Goal: Task Accomplishment & Management: Complete application form

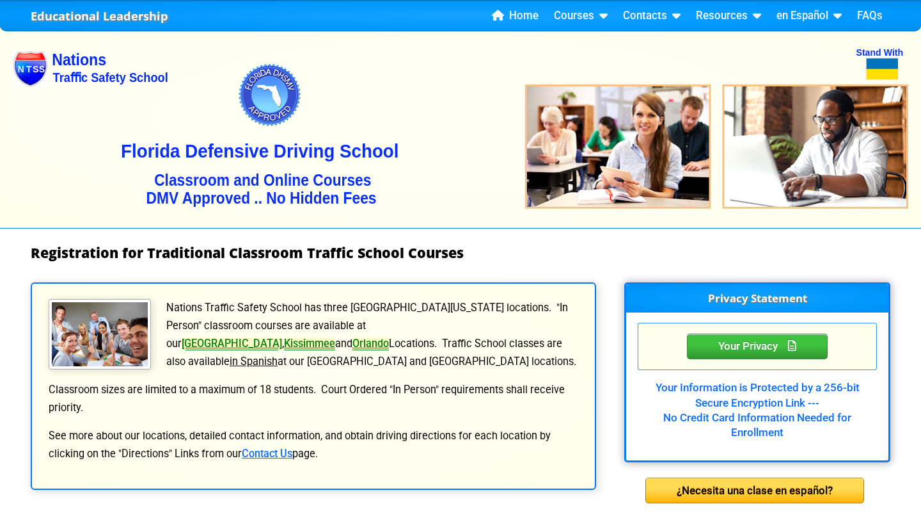
select select "{"fullName":"[US_STATE]","abbreviation":"FL","uniqueId":"1d559909-6cf0-4a4d-848…"
select select "3"
select select "2"
select select "[DATE], 8"
select select
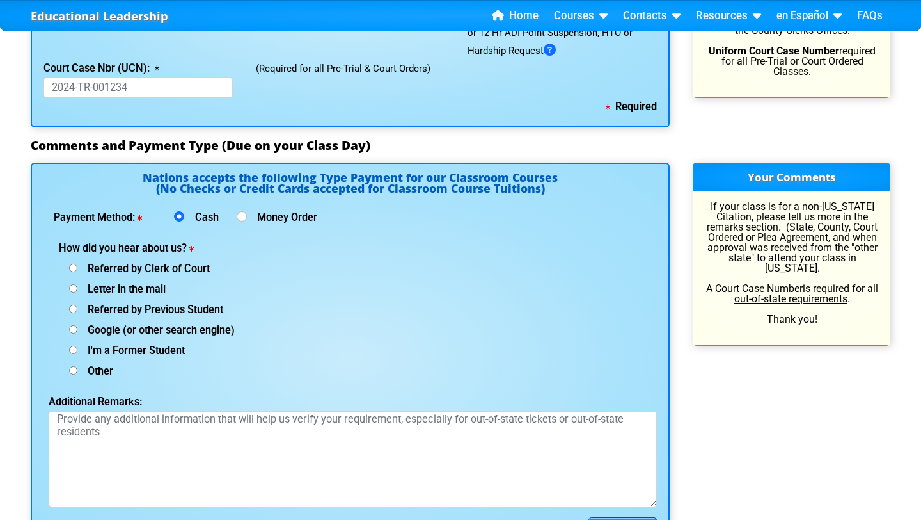
click at [579, 228] on div "Payment Method: Cash Money Order" at bounding box center [351, 219] width 614 height 20
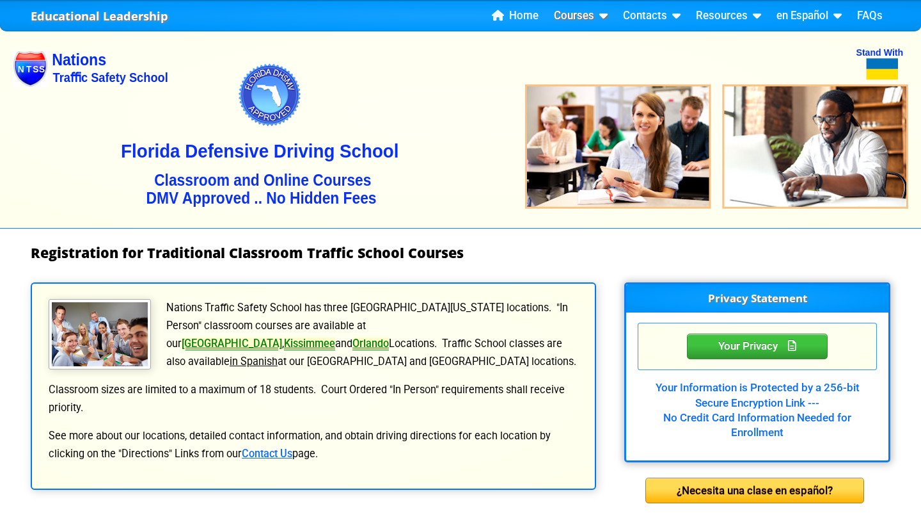
click at [577, 17] on link "Courses" at bounding box center [581, 15] width 64 height 19
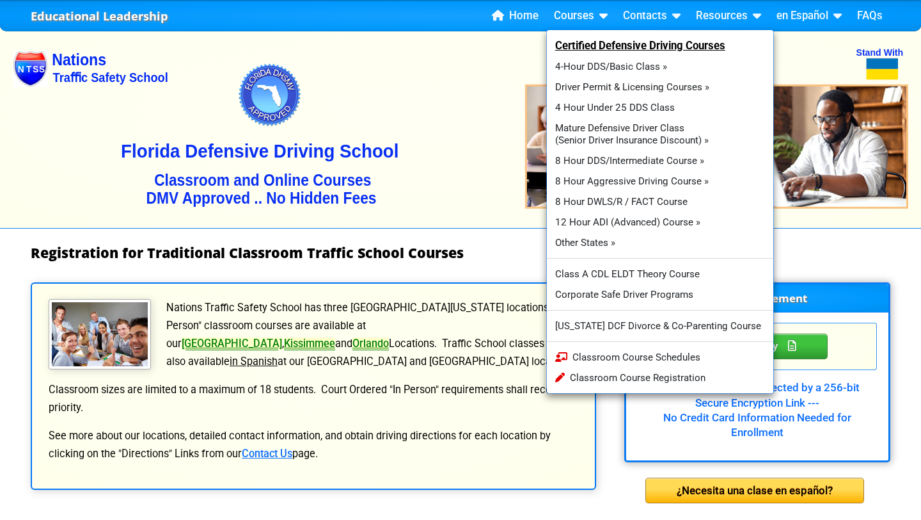
click at [481, 141] on img at bounding box center [461, 125] width 896 height 205
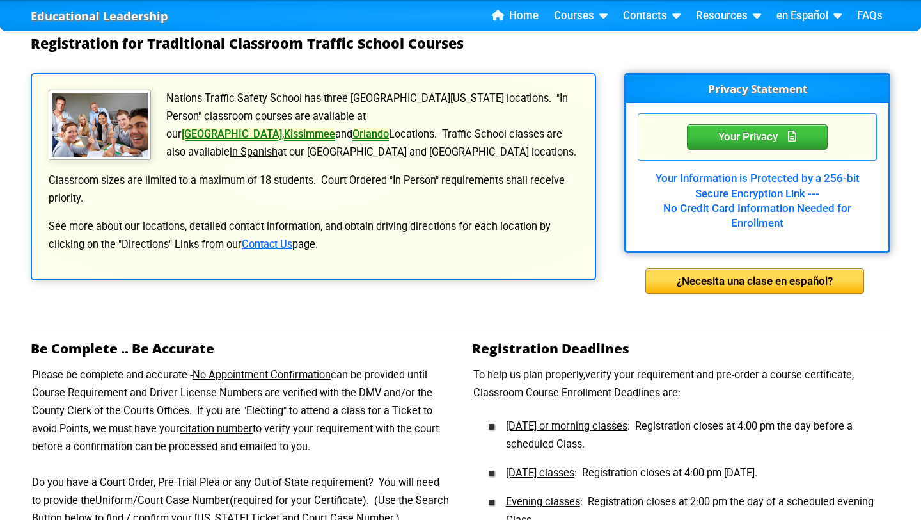
scroll to position [83, 0]
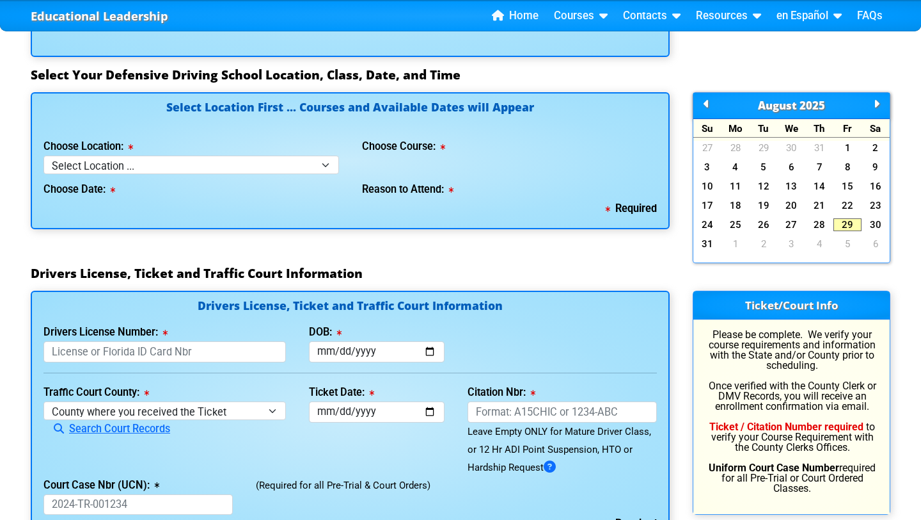
scroll to position [1142, 0]
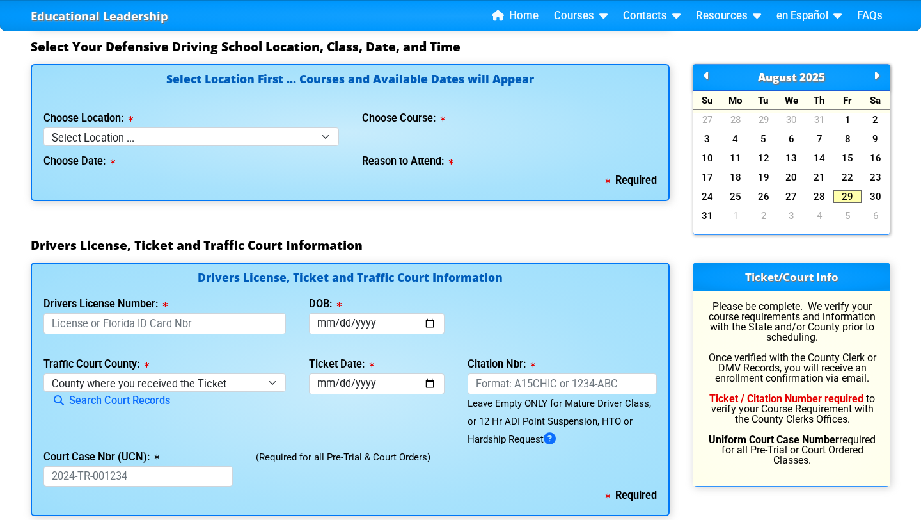
click at [875, 76] on icon at bounding box center [877, 76] width 6 height 1
click at [795, 140] on link "10" at bounding box center [792, 138] width 28 height 13
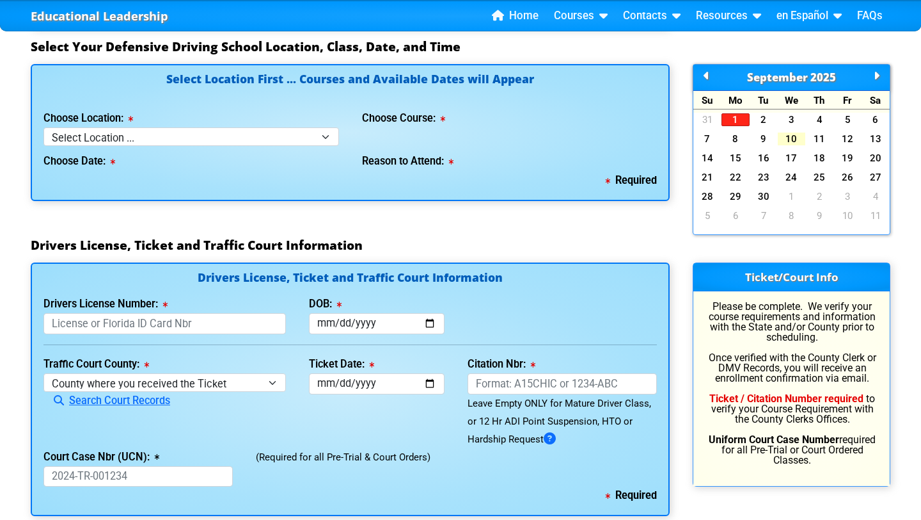
click at [795, 140] on link "10" at bounding box center [792, 138] width 28 height 13
click at [204, 134] on select "Select Location ... Tampa Orlando Kissimmee Tampa - en español Kissimmee - en e…" at bounding box center [192, 136] width 296 height 19
select select "4"
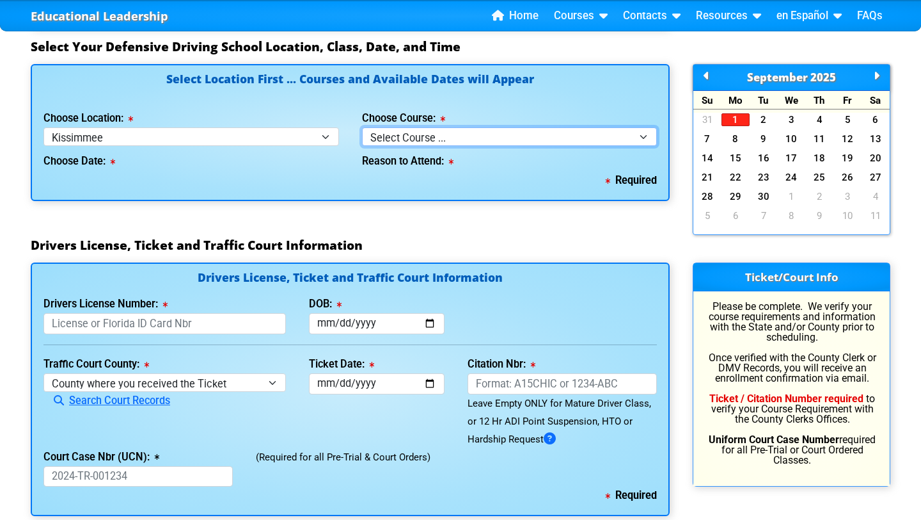
click at [429, 134] on select "Select Course ... 4 Hour BDI Class (Basic Course & TCAC) 4 Hour Under 25 Class …" at bounding box center [510, 136] width 296 height 19
select select "2"
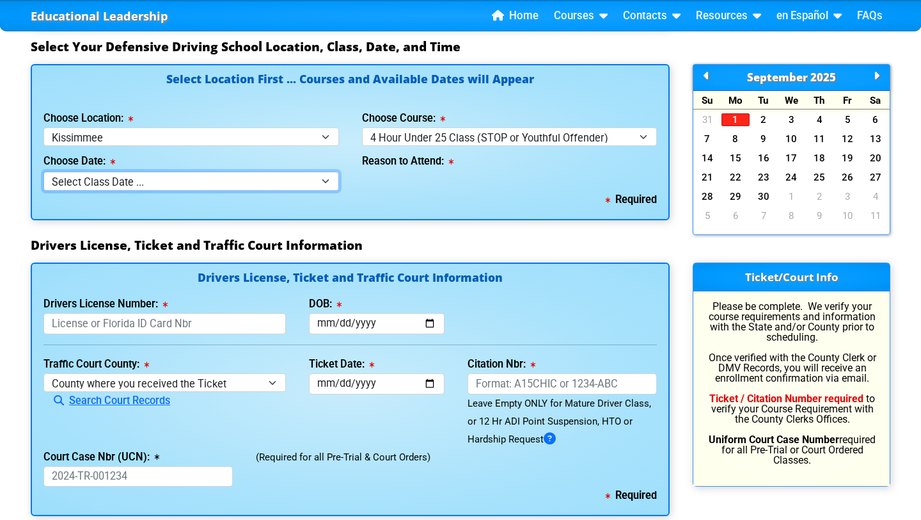
click at [157, 179] on select "Select Class Date ... Sep 10 -- (Wednesday from 9:30am-1:30pm)" at bounding box center [192, 180] width 296 height 19
select select "09/10/2025, 4"
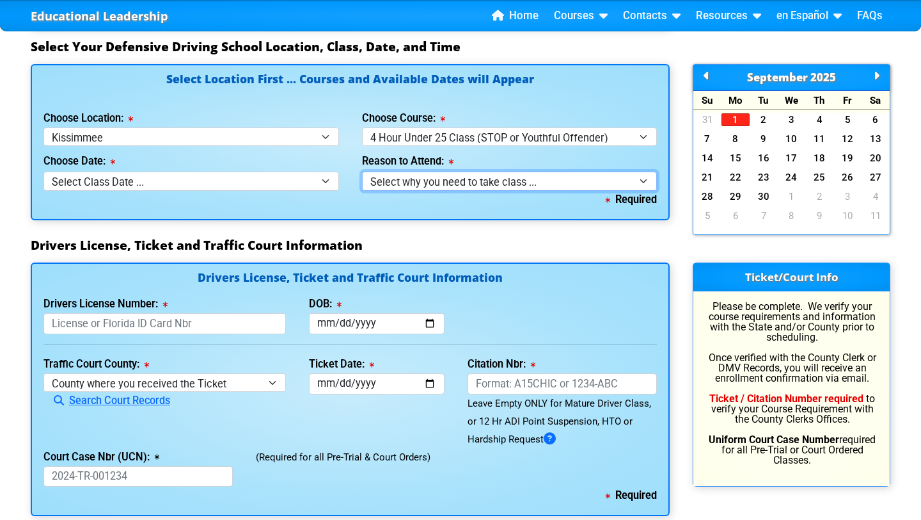
click at [412, 186] on select "Select why you need to take class ... Court Order - Complete Under 25 DDC" at bounding box center [510, 180] width 296 height 19
select select "Court Ordered (Under 25 Defensive Driver School)"
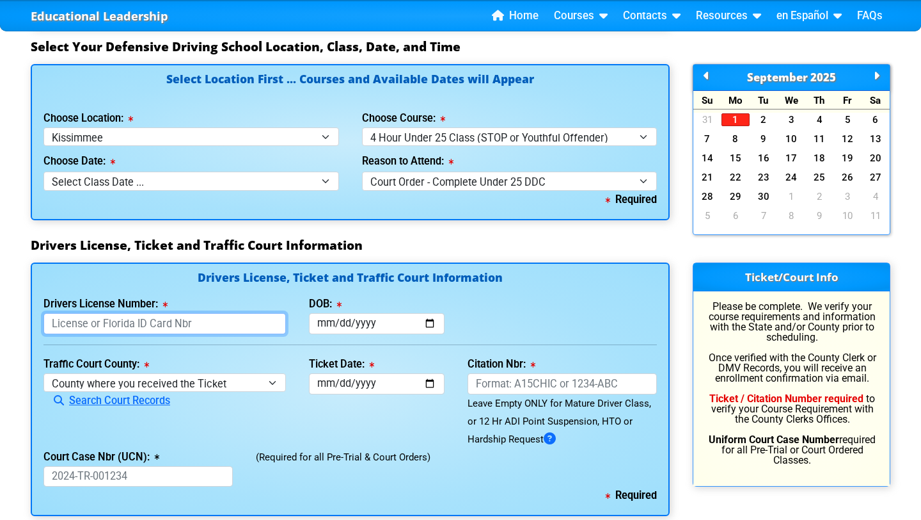
click at [213, 323] on input "Drivers License Number:" at bounding box center [165, 323] width 243 height 21
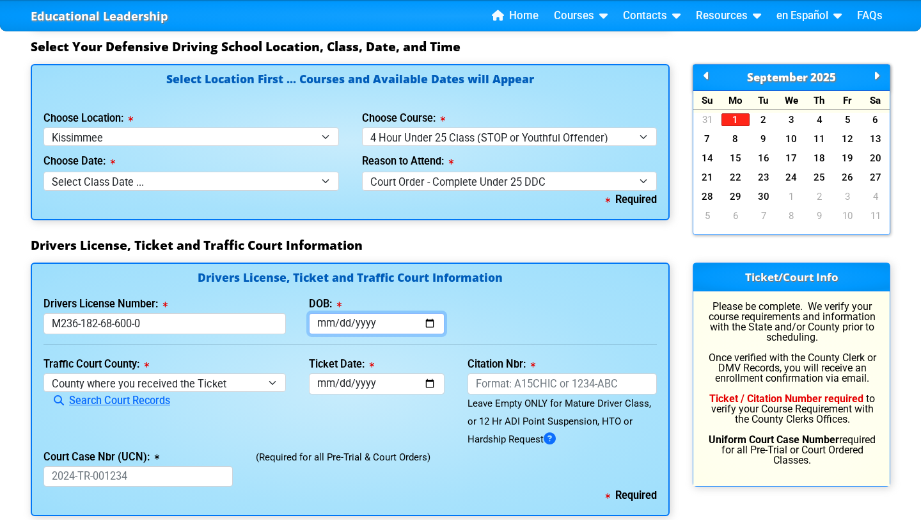
type input "M236182686000"
type input "2004-09-16"
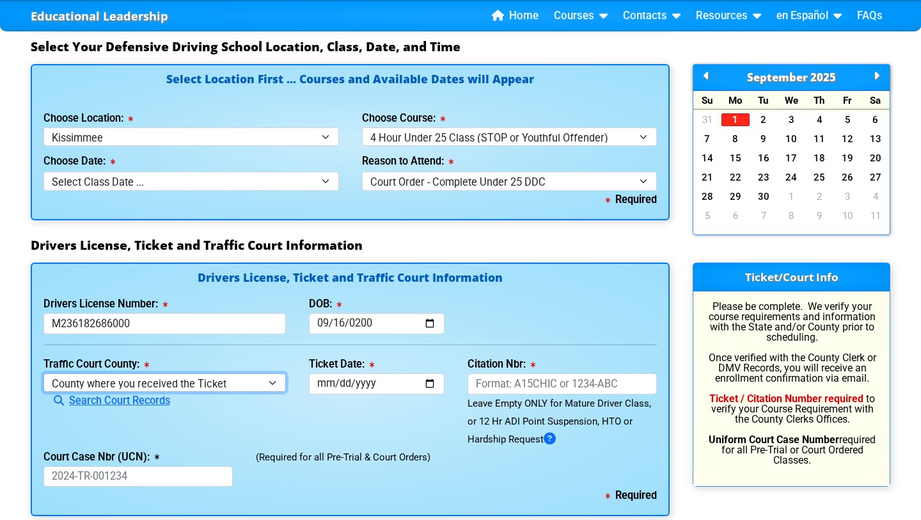
click at [209, 388] on select "County where you received the Ticket Out of State Out of State - Georgia Out of…" at bounding box center [165, 382] width 243 height 19
click at [131, 384] on select "County where you received the Ticket Out of State Out of State - Georgia Out of…" at bounding box center [165, 382] width 243 height 19
select select "{"countyName":"Orange","state":"FL","uniqueId":"72cd9516-2a86-4b1d-9e65-12a0ae9…"
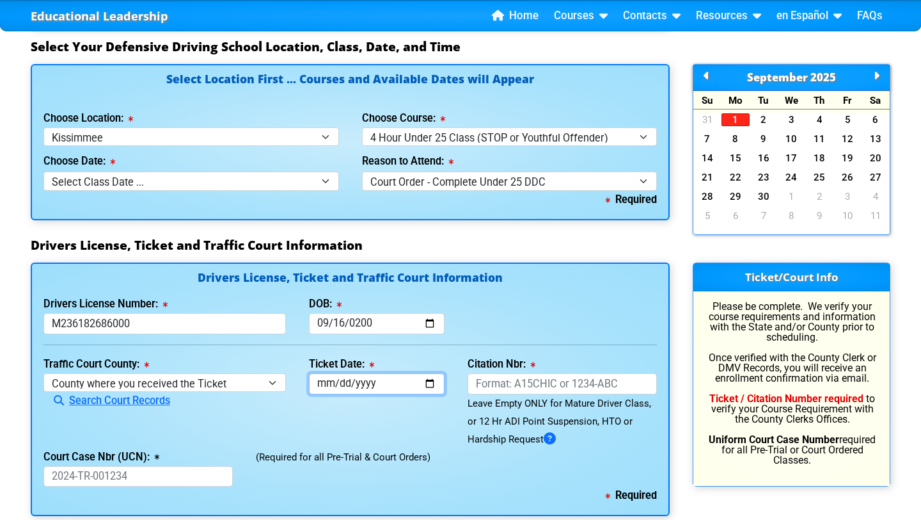
click at [360, 387] on input "Ticket Date:" at bounding box center [377, 383] width 136 height 21
click at [325, 381] on input "Ticket Date:" at bounding box center [377, 383] width 136 height 21
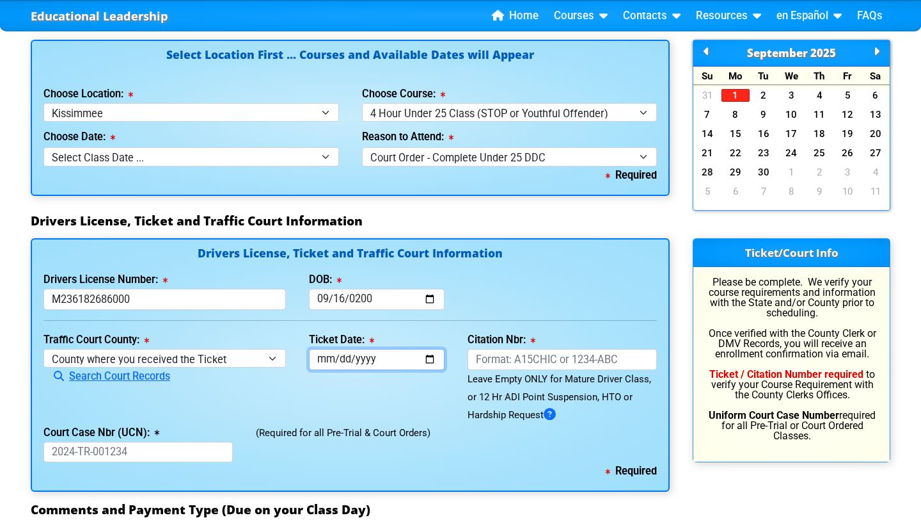
scroll to position [1243, 0]
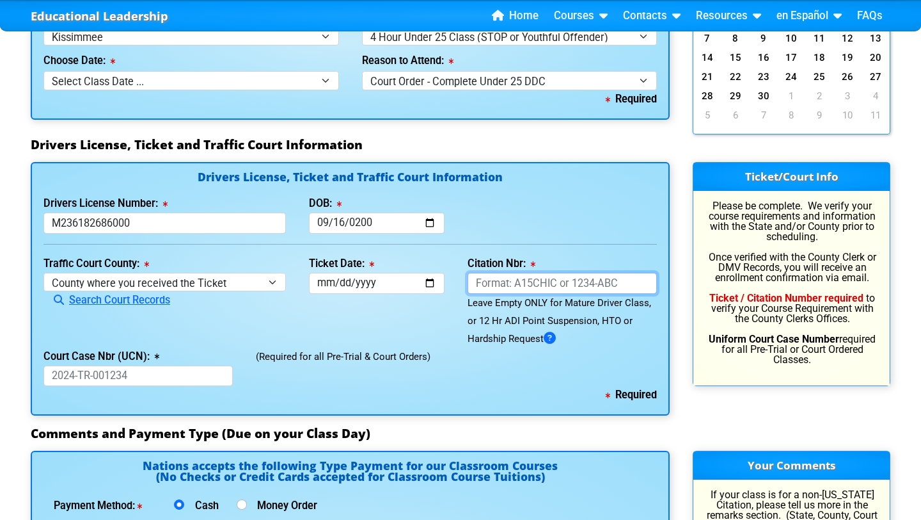
click at [518, 281] on input "Citation Nbr:" at bounding box center [562, 283] width 189 height 21
click at [524, 286] on input "Citation Nbr:" at bounding box center [562, 283] width 189 height 21
click at [141, 379] on input "Court Case Nbr (UCN):" at bounding box center [138, 375] width 189 height 21
paste input "2025-TR-408966-A-O"
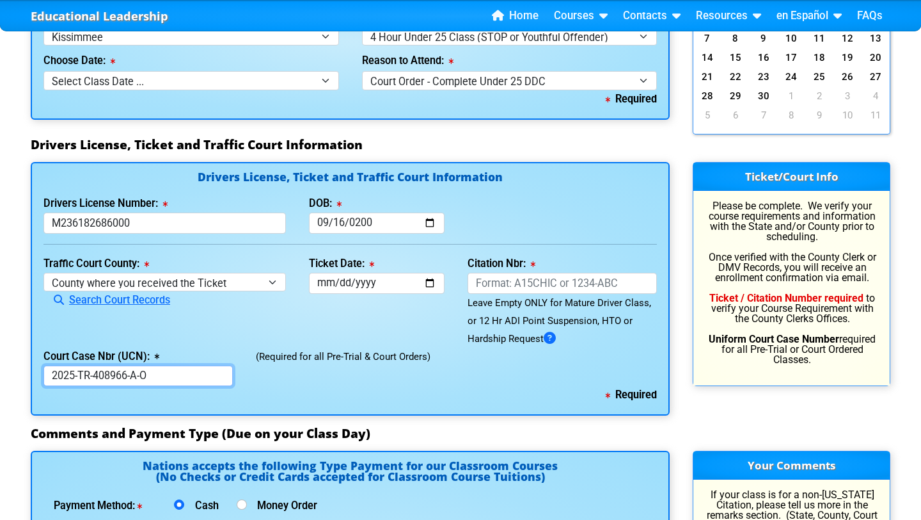
type input "2025-TR-408966-A-O"
click at [332, 285] on input "Ticket Date:" at bounding box center [377, 283] width 136 height 21
type input "2004-01-15"
type input "0200-01-15"
type input "2025-01-15"
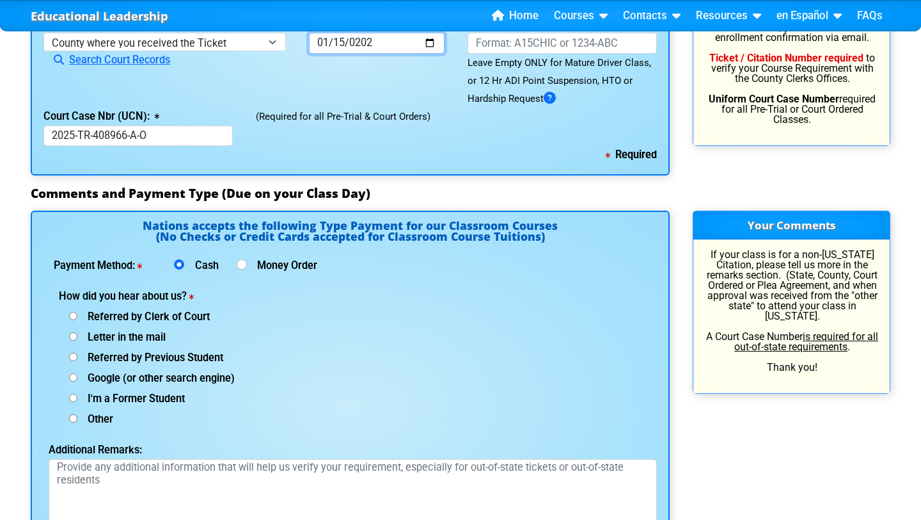
scroll to position [1536, 0]
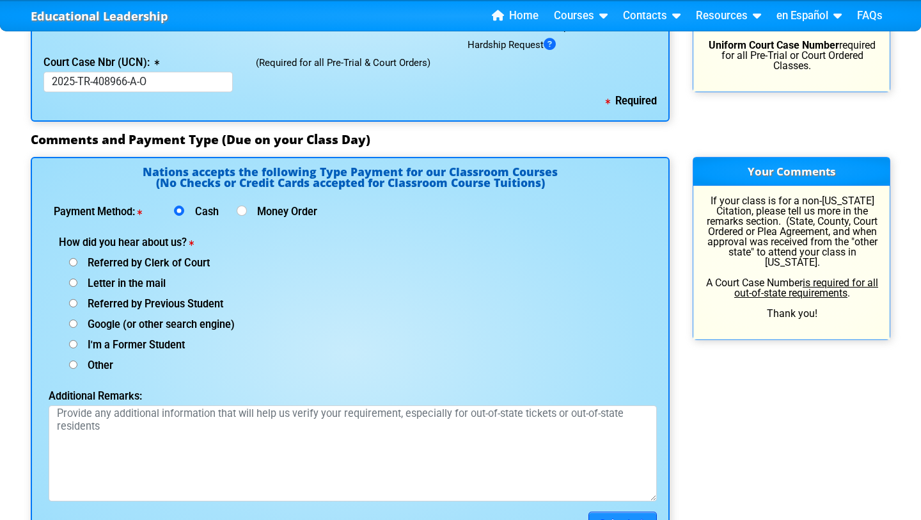
click at [149, 263] on span "Referred by Clerk of Court" at bounding box center [143, 263] width 132 height 12
click at [77, 263] on input "Referred by Clerk of Court" at bounding box center [73, 262] width 8 height 8
radio input "true"
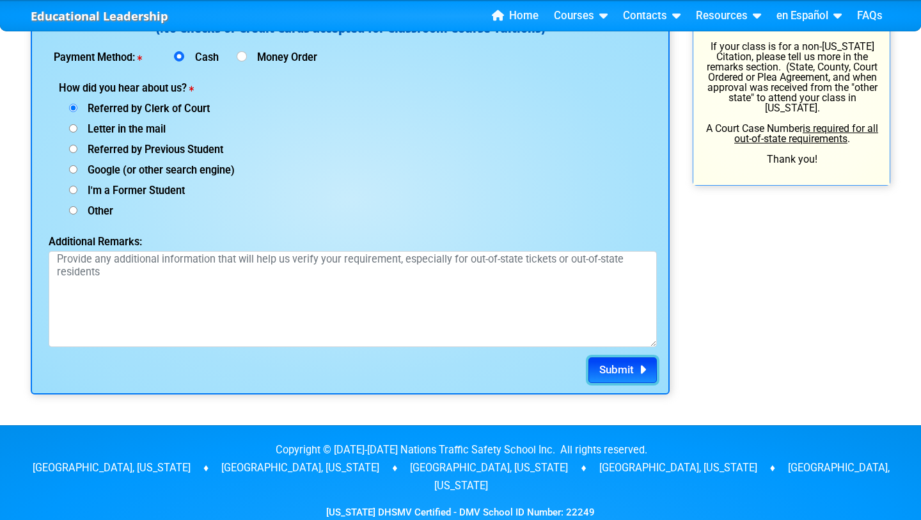
click at [618, 369] on span "Submit" at bounding box center [617, 369] width 35 height 13
click at [619, 372] on span "Submit" at bounding box center [617, 369] width 35 height 13
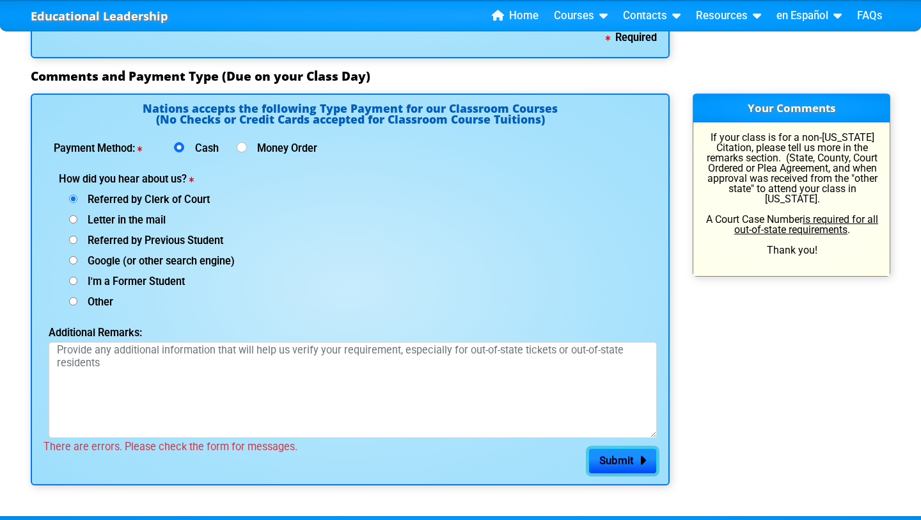
scroll to position [1709, 0]
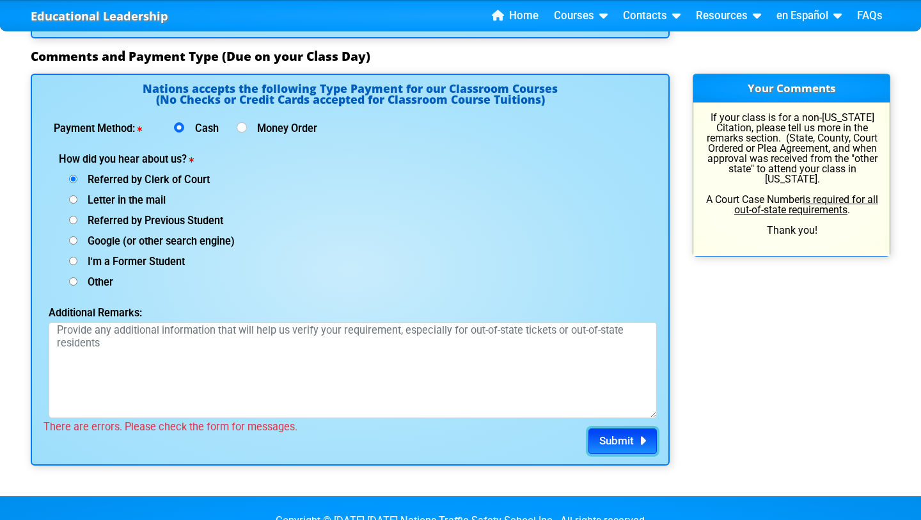
click at [614, 448] on button "Submit" at bounding box center [623, 441] width 68 height 26
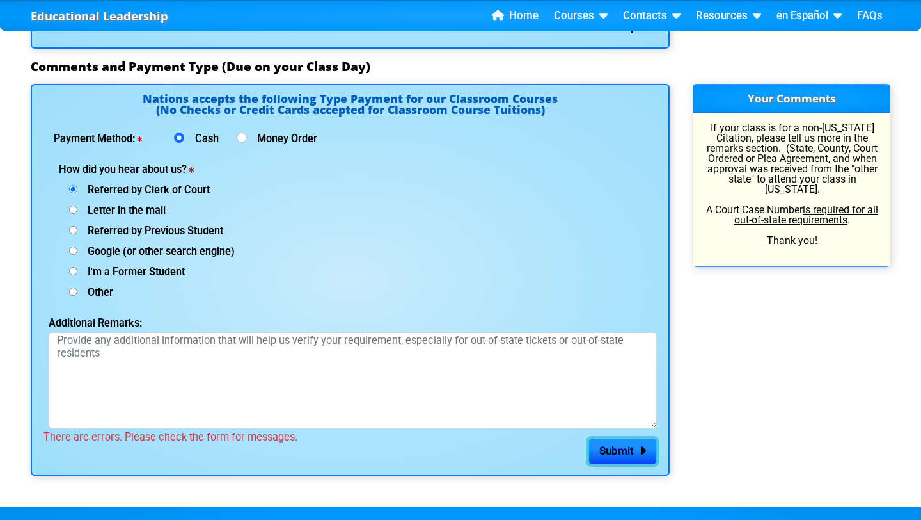
scroll to position [1697, 0]
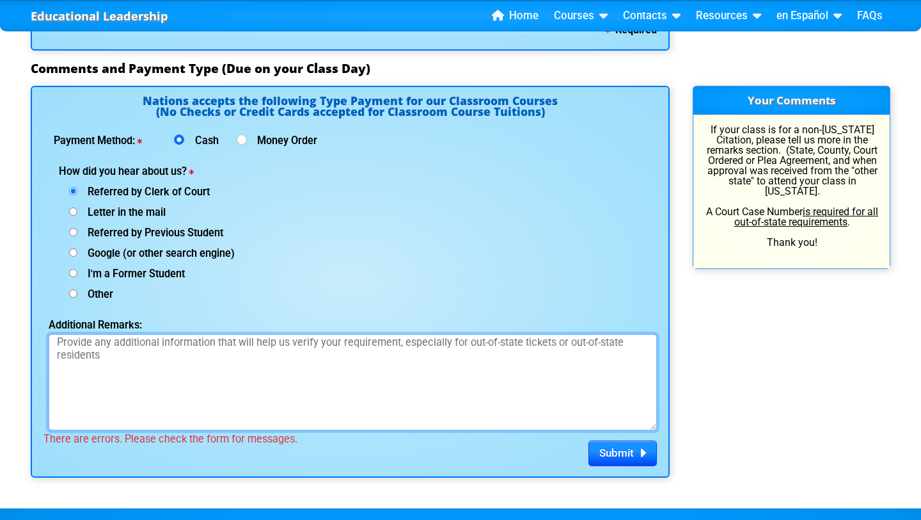
click at [266, 363] on textarea "Additional Remarks:" at bounding box center [353, 382] width 609 height 96
